Goal: Task Accomplishment & Management: Use online tool/utility

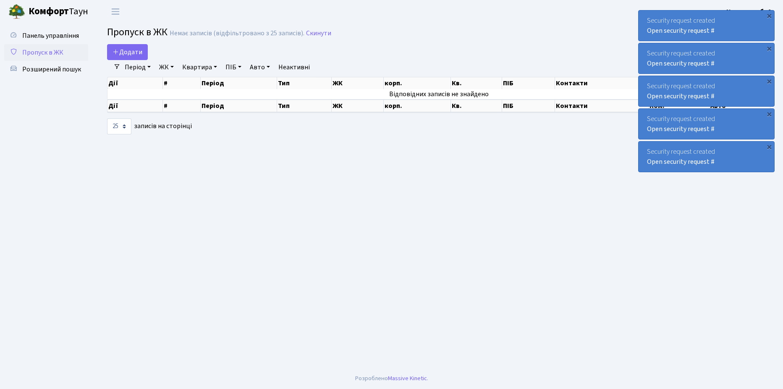
select select "25"
click at [51, 57] on span "Пропуск в ЖК" at bounding box center [42, 52] width 41 height 9
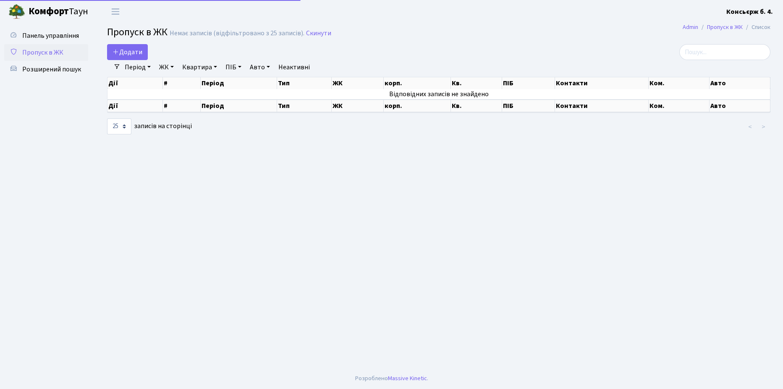
select select "25"
click at [60, 40] on link "Панель управління" at bounding box center [46, 35] width 84 height 17
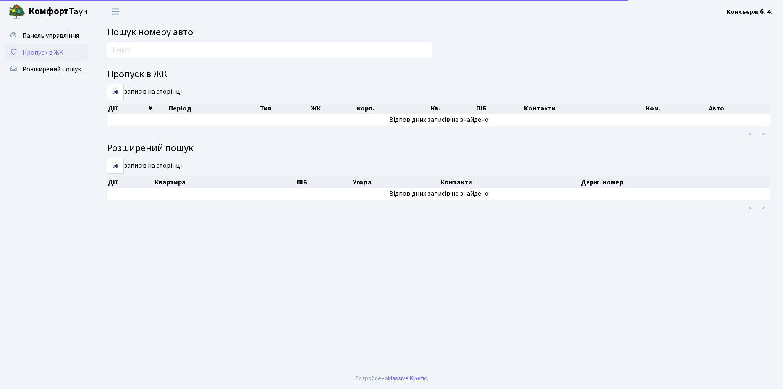
click at [55, 55] on span "Пропуск в ЖК" at bounding box center [42, 52] width 41 height 9
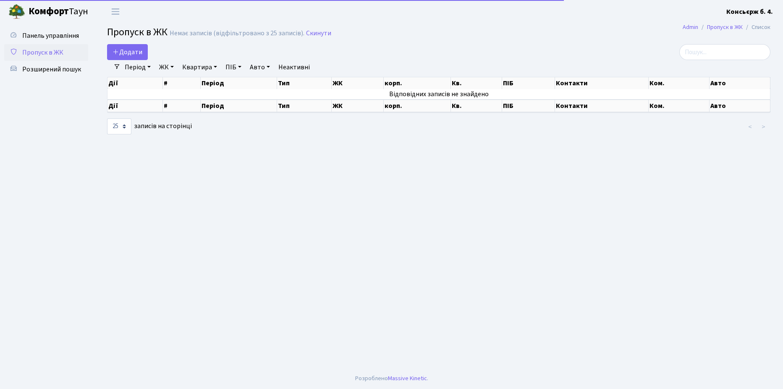
select select "25"
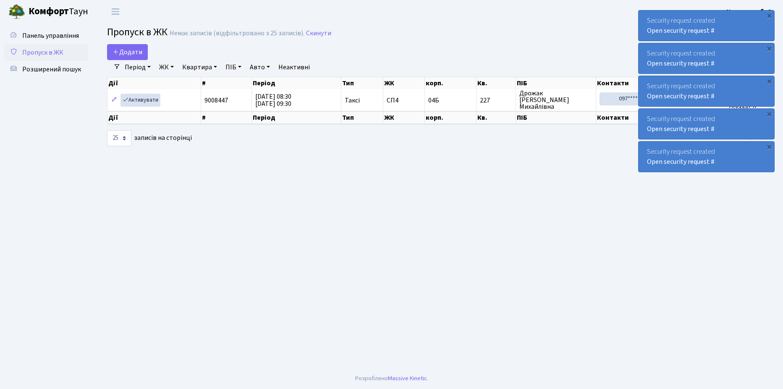
click at [40, 49] on span "Пропуск в ЖК" at bounding box center [42, 52] width 41 height 9
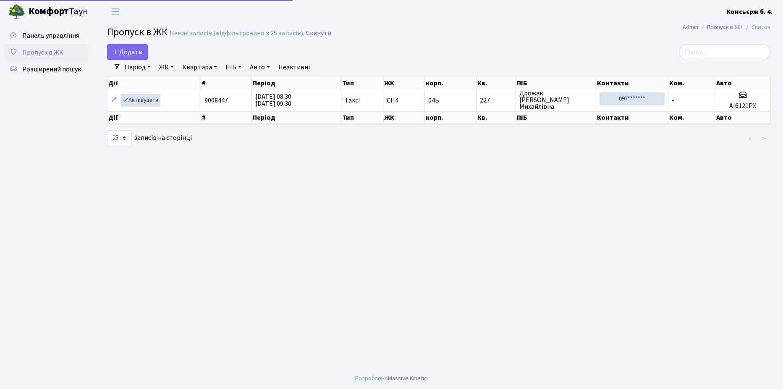
select select "25"
click at [39, 50] on span "Пропуск в ЖК" at bounding box center [42, 52] width 41 height 9
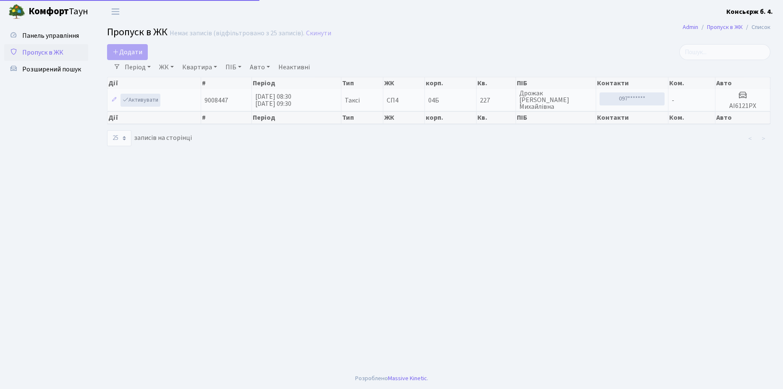
select select "25"
